Goal: Information Seeking & Learning: Check status

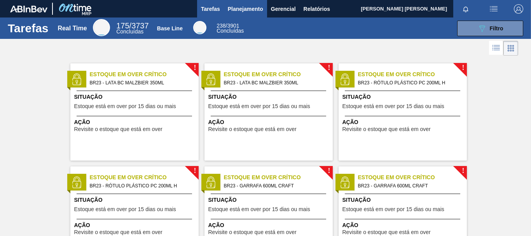
click at [252, 9] on span "Planejamento" at bounding box center [245, 8] width 35 height 9
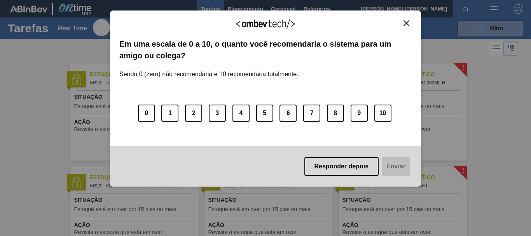
click at [404, 23] on img "Close" at bounding box center [406, 23] width 6 height 6
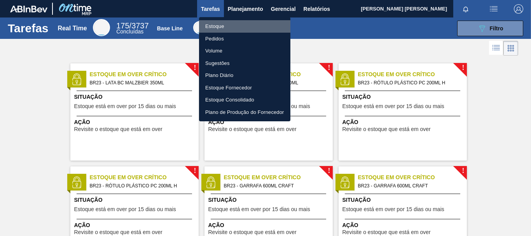
click at [215, 27] on li "Estoque" at bounding box center [244, 26] width 91 height 12
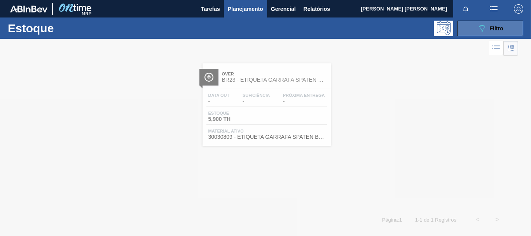
click at [502, 29] on span "Filtro" at bounding box center [496, 28] width 14 height 6
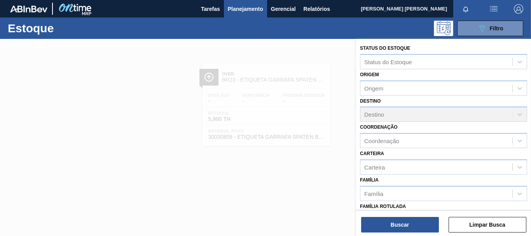
scroll to position [117, 0]
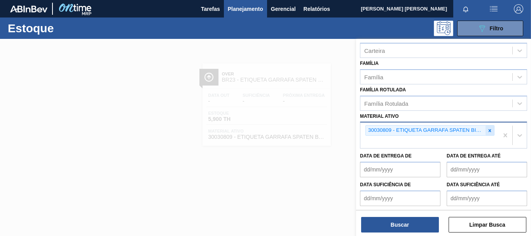
click at [489, 129] on icon at bounding box center [489, 130] width 3 height 3
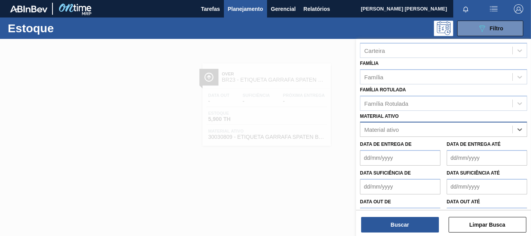
paste ativo "30003806"
type ativo "30003806"
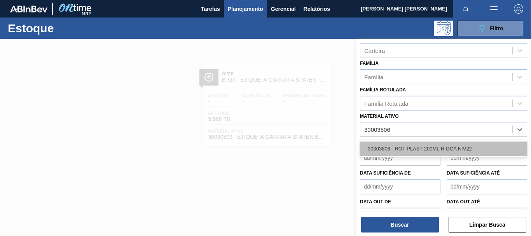
click at [467, 143] on div "30003806 - ROT PLAST 200ML H GCA NIV22" at bounding box center [443, 148] width 167 height 14
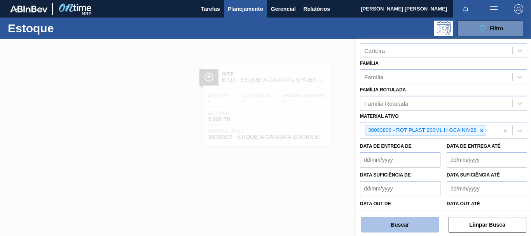
click at [421, 218] on button "Buscar" at bounding box center [400, 225] width 78 height 16
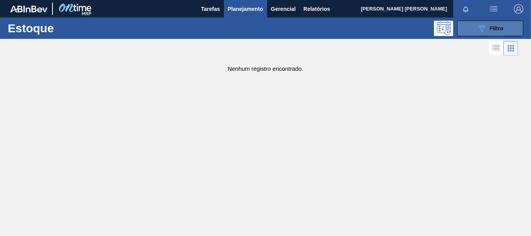
click at [464, 26] on button "089F7B8B-B2A5-4AFE-B5C0-19BA573D28AC Filtro" at bounding box center [490, 29] width 66 height 16
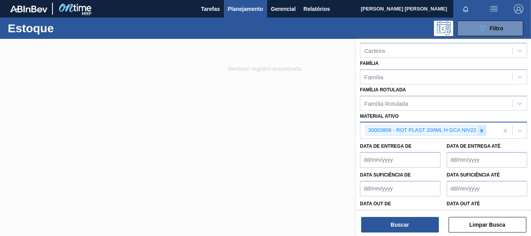
click at [479, 132] on icon at bounding box center [481, 130] width 5 height 5
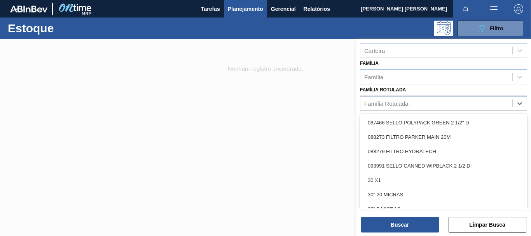
click at [435, 105] on div "Família Rotulada" at bounding box center [436, 102] width 152 height 11
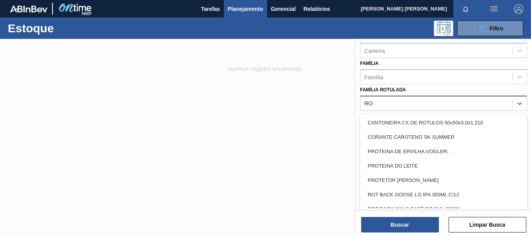
type Rotulada "R"
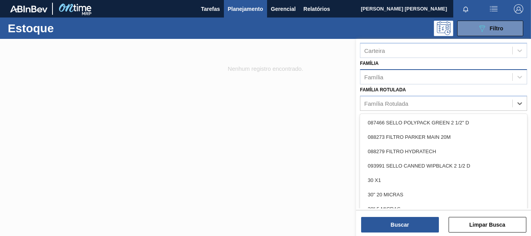
click at [374, 72] on div "Família" at bounding box center [436, 76] width 152 height 11
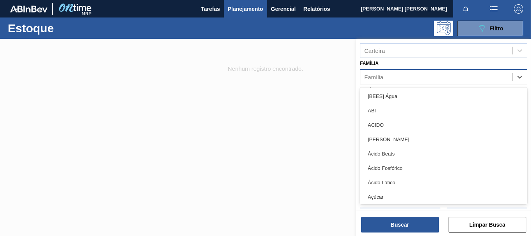
type input "O"
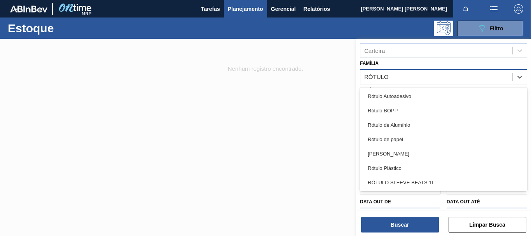
type input "RÓTULO P"
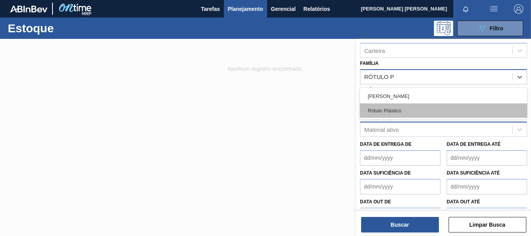
click at [393, 110] on div "Rótulo Plástico" at bounding box center [443, 110] width 167 height 14
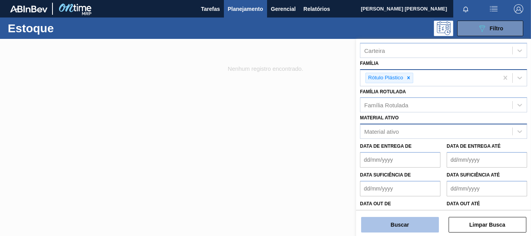
click at [429, 224] on button "Buscar" at bounding box center [400, 225] width 78 height 16
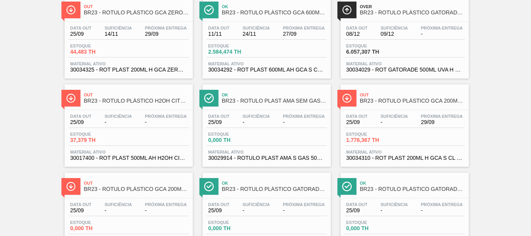
scroll to position [194, 0]
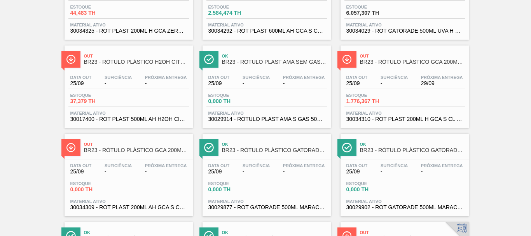
click at [440, 87] on div "Data out 25/09 Suficiência - Próxima Entrega 29/09" at bounding box center [404, 82] width 120 height 14
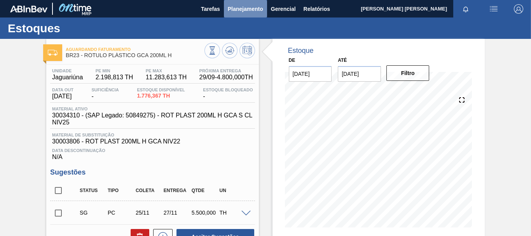
click at [230, 10] on span "Planejamento" at bounding box center [245, 8] width 35 height 9
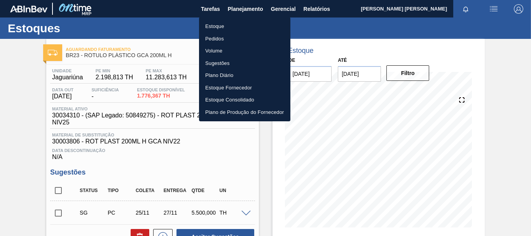
click at [224, 27] on li "Estoque" at bounding box center [244, 26] width 91 height 12
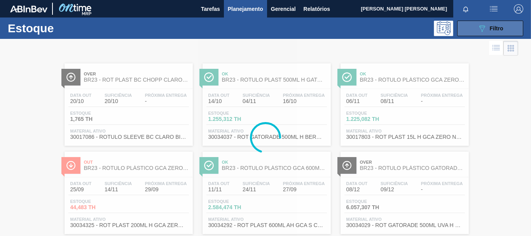
click at [495, 31] on span "Filtro" at bounding box center [496, 28] width 14 height 6
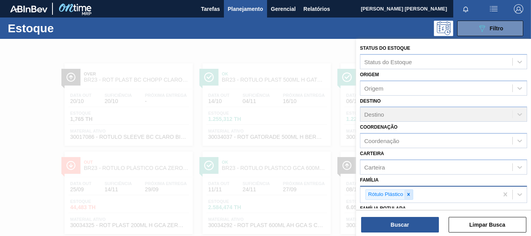
click at [406, 193] on icon at bounding box center [408, 193] width 5 height 5
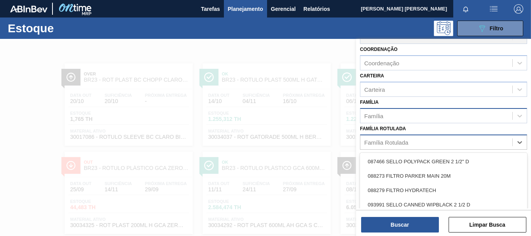
click at [399, 142] on div "Família Rotulada" at bounding box center [386, 142] width 44 height 7
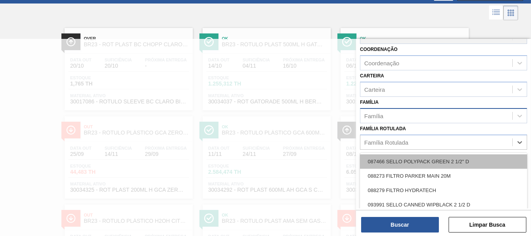
scroll to position [37, 0]
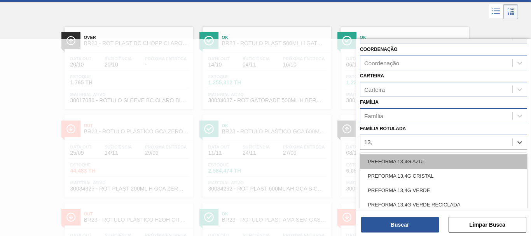
type Rotulada "13,7"
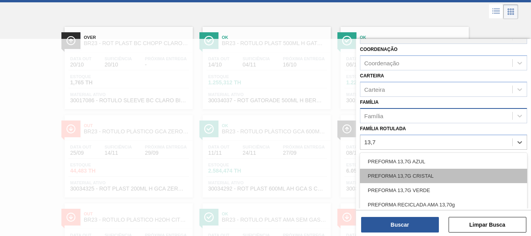
click at [409, 178] on div "PREFORMA 13,7G CRISTAL" at bounding box center [443, 176] width 167 height 14
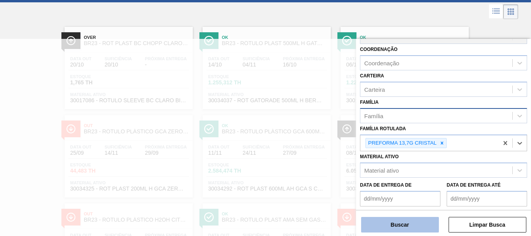
click at [424, 219] on button "Buscar" at bounding box center [400, 225] width 78 height 16
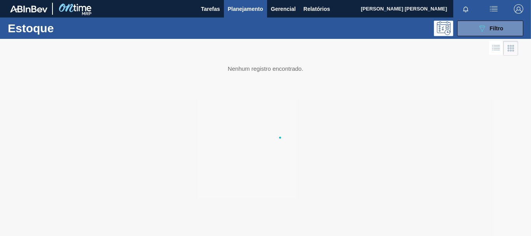
scroll to position [0, 0]
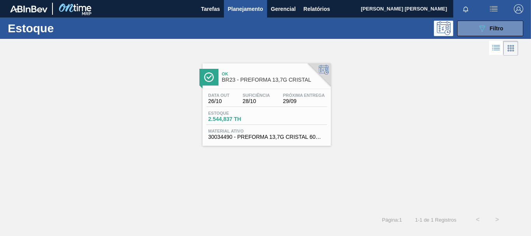
click at [317, 124] on div "Estoque 2.544,837 TH" at bounding box center [266, 118] width 120 height 14
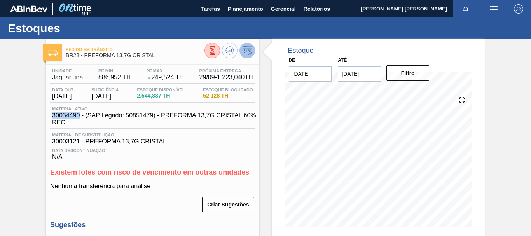
drag, startPoint x: 80, startPoint y: 115, endPoint x: 53, endPoint y: 112, distance: 27.4
click at [53, 112] on span "30034490 - (SAP Legado: 50851479) - PREFORMA 13,7G CRISTAL 60% REC" at bounding box center [154, 119] width 204 height 14
copy span "30034490"
click at [249, 9] on span "Planejamento" at bounding box center [245, 8] width 35 height 9
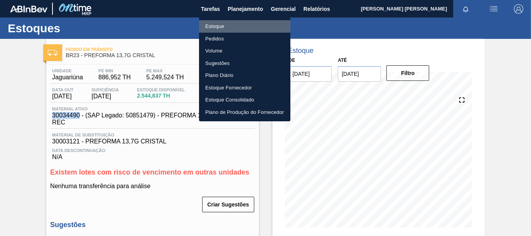
click at [227, 26] on li "Estoque" at bounding box center [244, 26] width 91 height 12
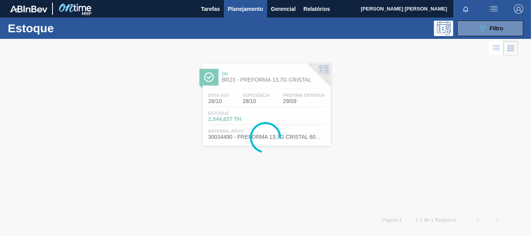
drag, startPoint x: 494, startPoint y: 26, endPoint x: 499, endPoint y: 36, distance: 10.9
click at [494, 26] on span "Filtro" at bounding box center [496, 28] width 14 height 6
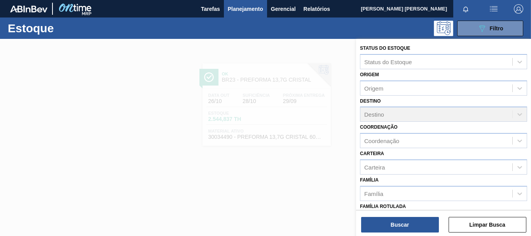
scroll to position [117, 0]
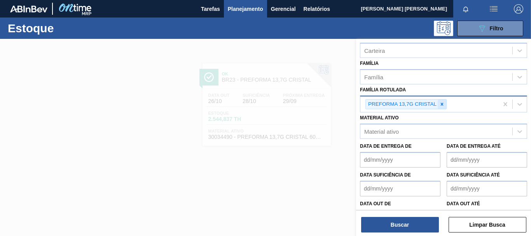
click at [441, 99] on div at bounding box center [441, 104] width 9 height 10
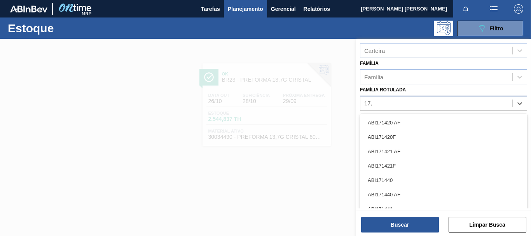
type Rotulada "17,8"
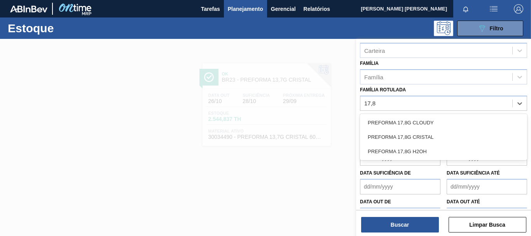
drag, startPoint x: 431, startPoint y: 136, endPoint x: 430, endPoint y: 150, distance: 14.0
click at [430, 136] on div "PREFORMA 17,8G CRISTAL" at bounding box center [443, 137] width 167 height 14
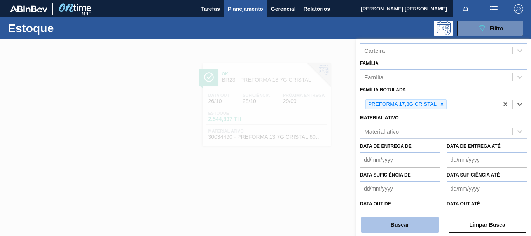
click at [411, 226] on button "Buscar" at bounding box center [400, 225] width 78 height 16
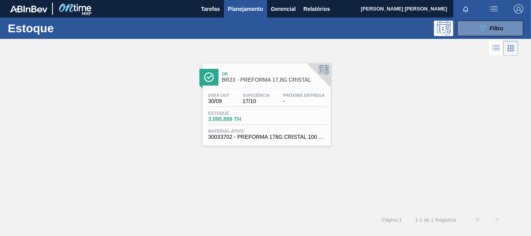
click at [300, 118] on div "Estoque 3.095,899 TH" at bounding box center [266, 118] width 120 height 14
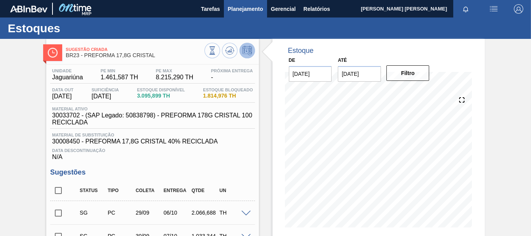
click at [247, 8] on span "Planejamento" at bounding box center [245, 8] width 35 height 9
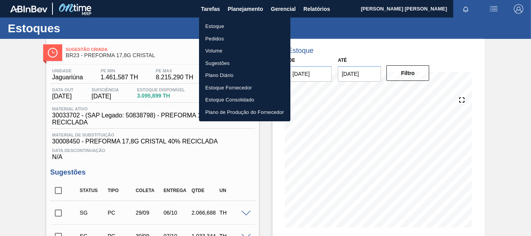
click at [225, 24] on li "Estoque" at bounding box center [244, 26] width 91 height 12
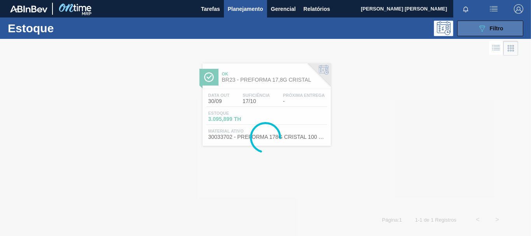
click at [469, 26] on button "089F7B8B-B2A5-4AFE-B5C0-19BA573D28AC Filtro" at bounding box center [490, 29] width 66 height 16
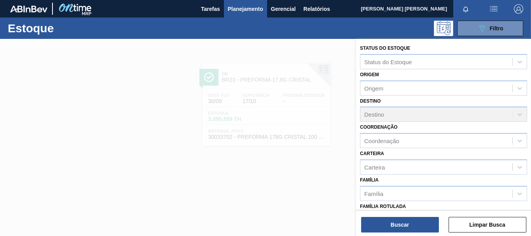
scroll to position [78, 0]
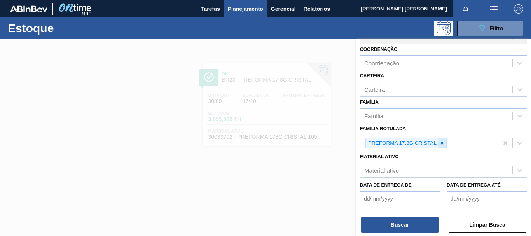
click at [441, 143] on icon at bounding box center [441, 142] width 5 height 5
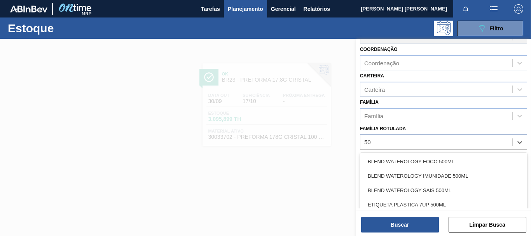
type Rotulada "5"
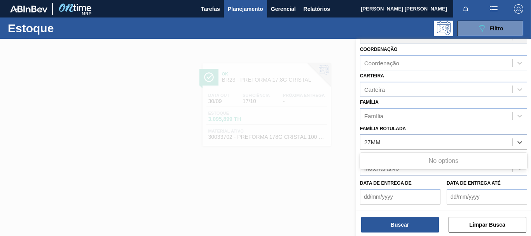
type Rotulada "27M"
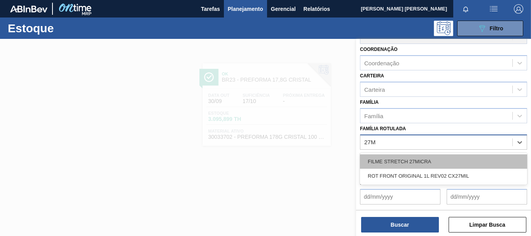
click at [424, 158] on div "FILME STRETCH 27MICRA" at bounding box center [443, 161] width 167 height 14
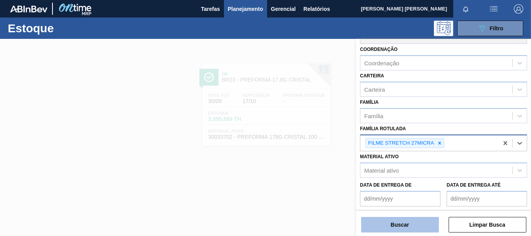
click at [395, 219] on button "Buscar" at bounding box center [400, 225] width 78 height 16
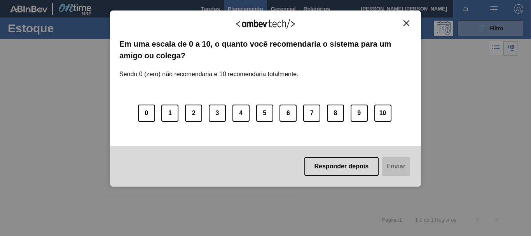
click at [407, 22] on img "Close" at bounding box center [406, 23] width 6 height 6
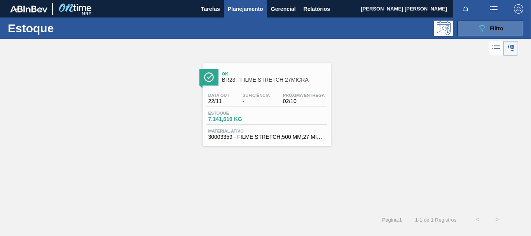
click at [482, 26] on icon "089F7B8B-B2A5-4AFE-B5C0-19BA573D28AC" at bounding box center [481, 28] width 9 height 9
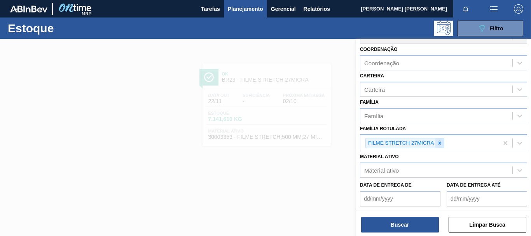
click at [439, 141] on icon at bounding box center [439, 142] width 5 height 5
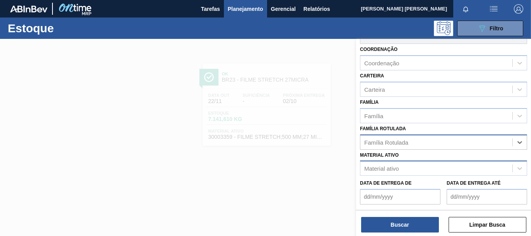
click at [430, 169] on div "Material ativo" at bounding box center [436, 168] width 152 height 11
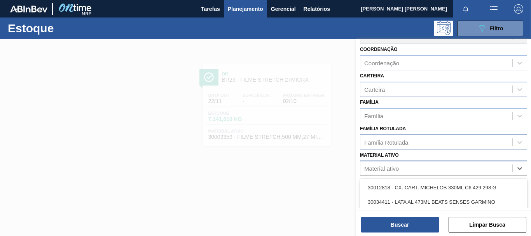
paste ativo "20005433"
type ativo "20005433"
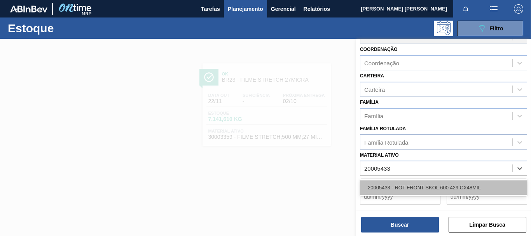
click at [422, 190] on div "20005433 - ROT FRONT SKOL 600 429 CX48MIL" at bounding box center [443, 187] width 167 height 14
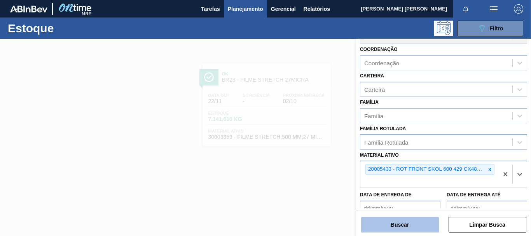
click at [412, 228] on button "Buscar" at bounding box center [400, 225] width 78 height 16
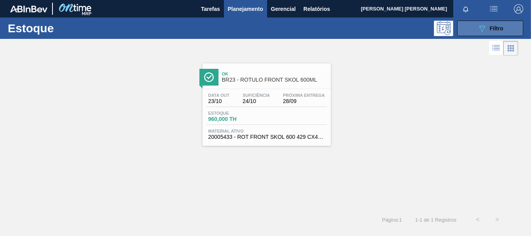
click at [467, 29] on button "089F7B8B-B2A5-4AFE-B5C0-19BA573D28AC Filtro" at bounding box center [490, 29] width 66 height 16
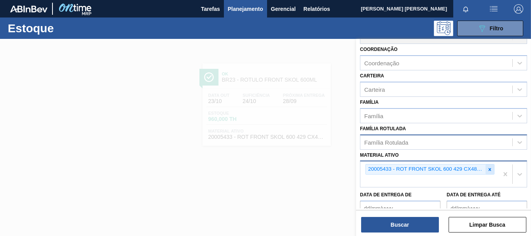
click at [489, 170] on icon at bounding box center [489, 169] width 3 height 3
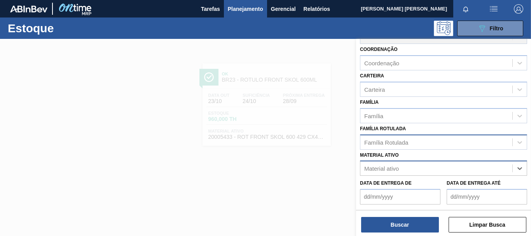
paste ativo "20008538"
type ativo "20008538"
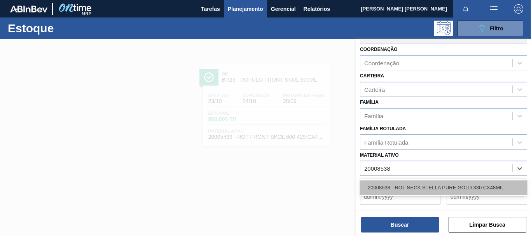
click at [425, 193] on div "20008538 - ROT NECK STELLA PURE GOLD 330 CX48MIL" at bounding box center [443, 187] width 167 height 14
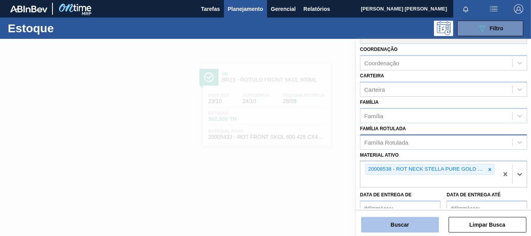
click at [416, 223] on button "Buscar" at bounding box center [400, 225] width 78 height 16
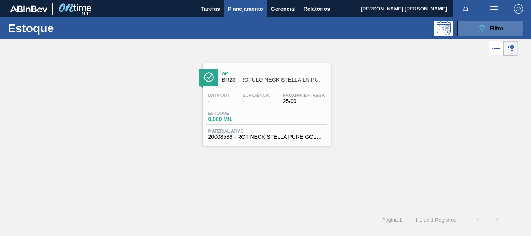
click at [485, 23] on button "089F7B8B-B2A5-4AFE-B5C0-19BA573D28AC Filtro" at bounding box center [490, 29] width 66 height 16
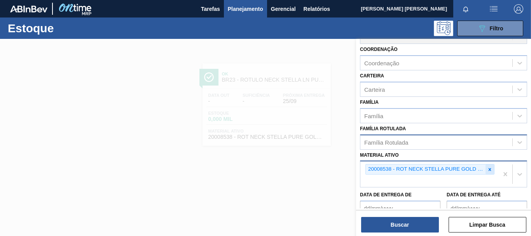
click at [488, 171] on icon at bounding box center [489, 169] width 5 height 5
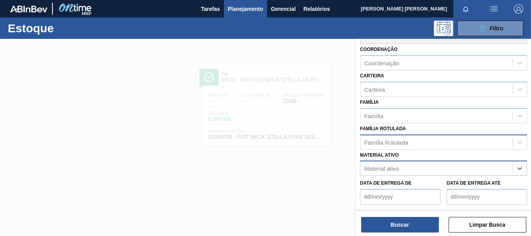
paste ativo "20008983"
type ativo "20008983"
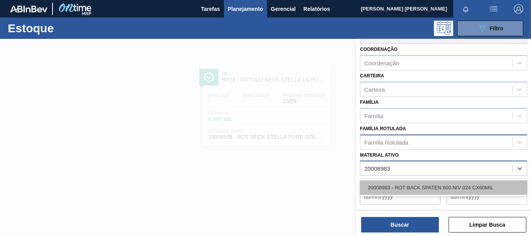
click at [424, 182] on div "20008983 - ROT BACK SPATEN 600 NIV 024 CX60MIL" at bounding box center [443, 187] width 167 height 14
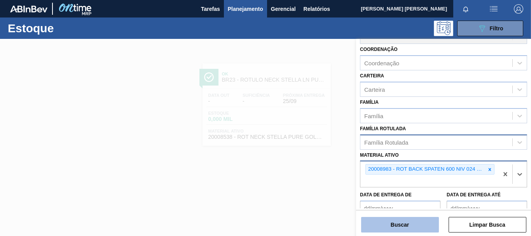
click at [413, 219] on button "Buscar" at bounding box center [400, 225] width 78 height 16
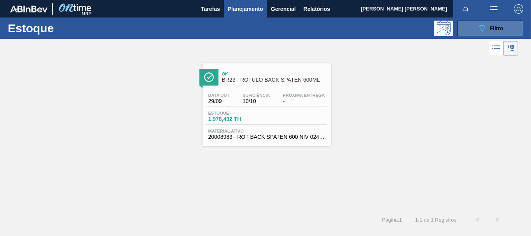
click at [466, 21] on button "089F7B8B-B2A5-4AFE-B5C0-19BA573D28AC Filtro" at bounding box center [490, 29] width 66 height 16
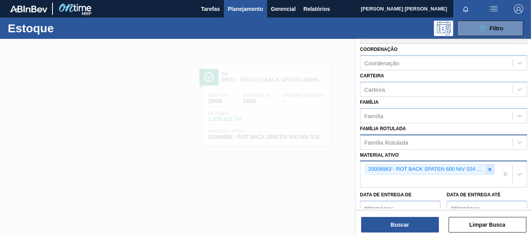
click at [489, 167] on icon at bounding box center [489, 169] width 5 height 5
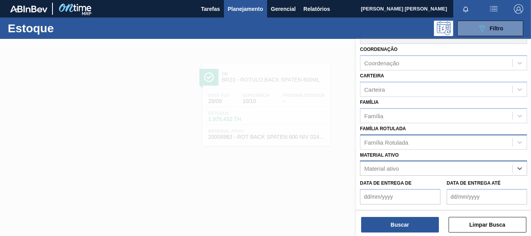
paste ativo "20005451"
type ativo "20005451"
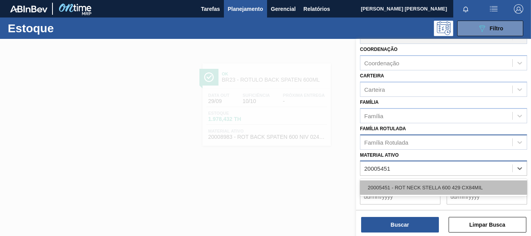
click at [428, 190] on div "20005451 - ROT NECK STELLA 600 429 CX84MIL" at bounding box center [443, 187] width 167 height 14
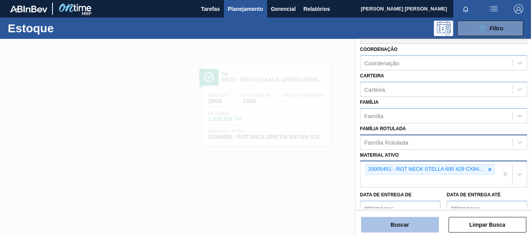
click at [415, 227] on button "Buscar" at bounding box center [400, 225] width 78 height 16
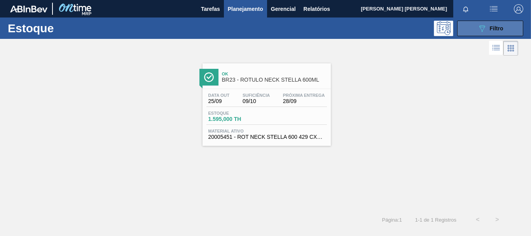
click at [482, 22] on button "089F7B8B-B2A5-4AFE-B5C0-19BA573D28AC Filtro" at bounding box center [490, 29] width 66 height 16
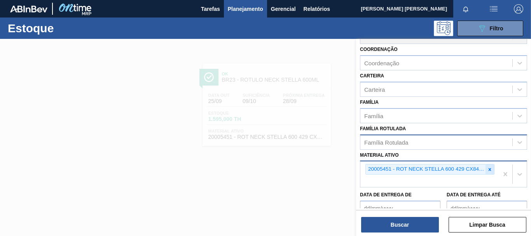
click at [487, 171] on icon at bounding box center [489, 169] width 5 height 5
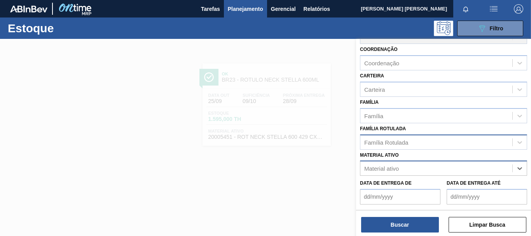
paste ativo "30018768"
type ativo "30018768"
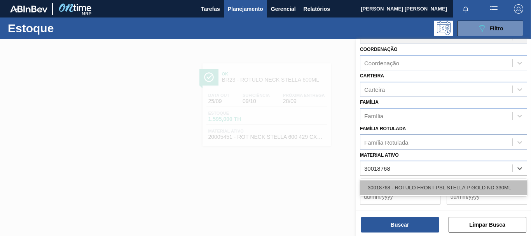
click at [451, 187] on div "30018768 - ROTULO FRONT PSL STELLA P GOLD ND 330ML" at bounding box center [443, 187] width 167 height 14
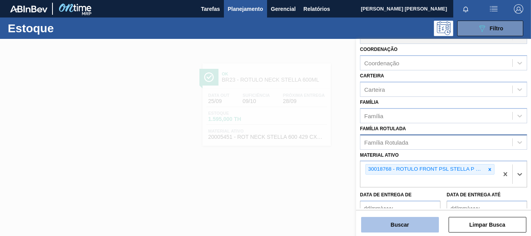
click at [386, 225] on button "Buscar" at bounding box center [400, 225] width 78 height 16
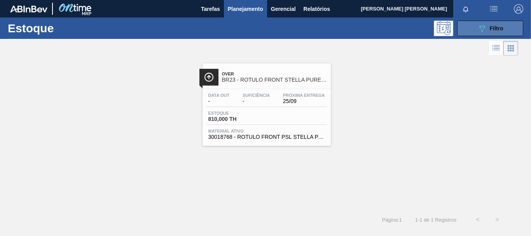
click at [466, 26] on button "089F7B8B-B2A5-4AFE-B5C0-19BA573D28AC Filtro" at bounding box center [490, 29] width 66 height 16
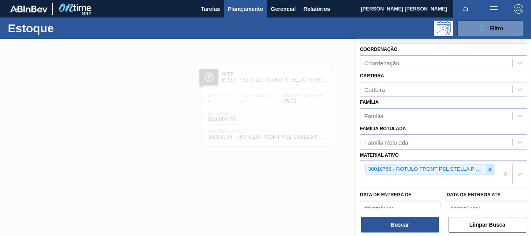
click at [488, 170] on icon at bounding box center [489, 169] width 5 height 5
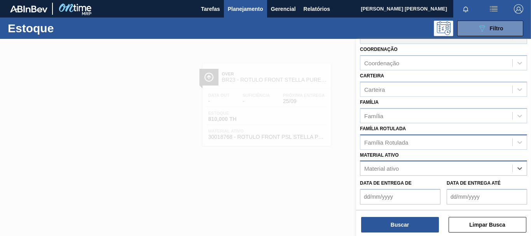
paste ativo "20006545"
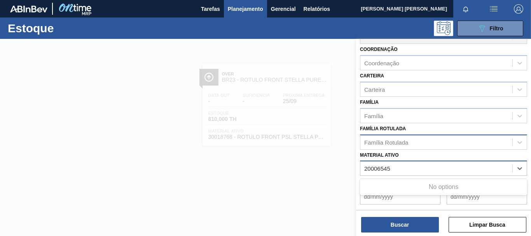
paste ativo "20006545"
type ativo "2"
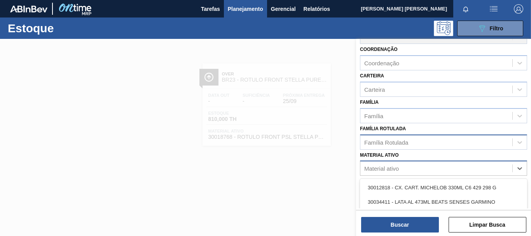
paste ativo "20006545"
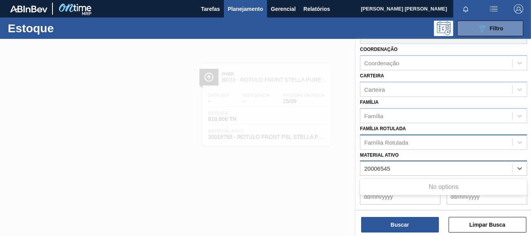
type ativo "20006545"
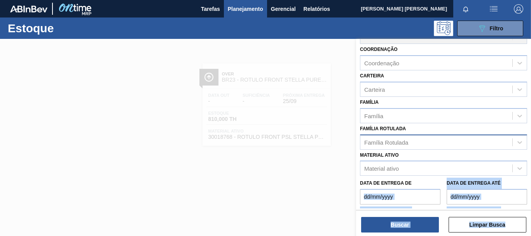
drag, startPoint x: 420, startPoint y: 175, endPoint x: 338, endPoint y: 164, distance: 83.2
click at [356, 163] on div "Status do Estoque Status do Estoque Origem Origem Destino Destino Coordenação C…" at bounding box center [443, 157] width 175 height 236
click at [359, 162] on div "Status do Estoque Status do Estoque Origem Origem Destino Destino Coordenação C…" at bounding box center [443, 113] width 175 height 305
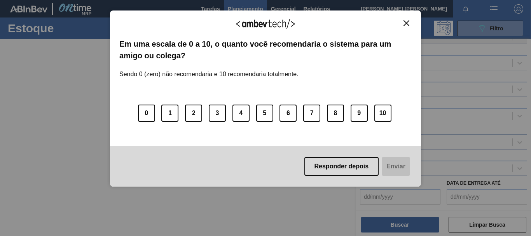
click at [409, 22] on button "Close" at bounding box center [406, 23] width 10 height 7
